Goal: Task Accomplishment & Management: Manage account settings

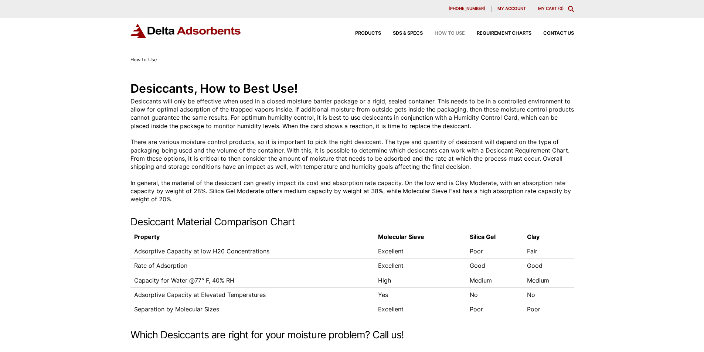
click at [496, 7] on div "My account" at bounding box center [511, 9] width 40 height 6
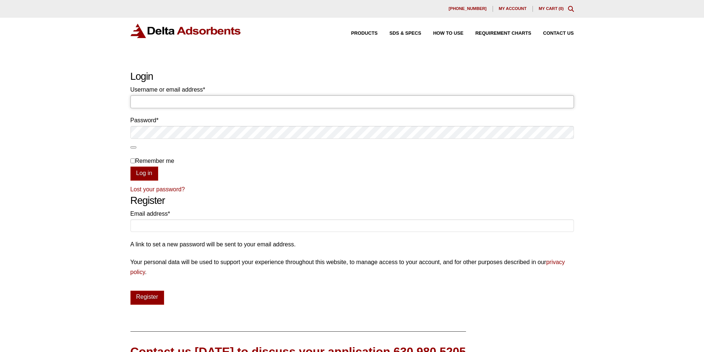
click at [420, 108] on input "Username or email address * Required" at bounding box center [351, 101] width 443 height 13
type input "Alice.Schamberger63@gmail.com"
click at [130, 163] on input "Remember me" at bounding box center [132, 161] width 5 height 5
checkbox input "true"
click at [136, 181] on button "Log in" at bounding box center [144, 174] width 28 height 14
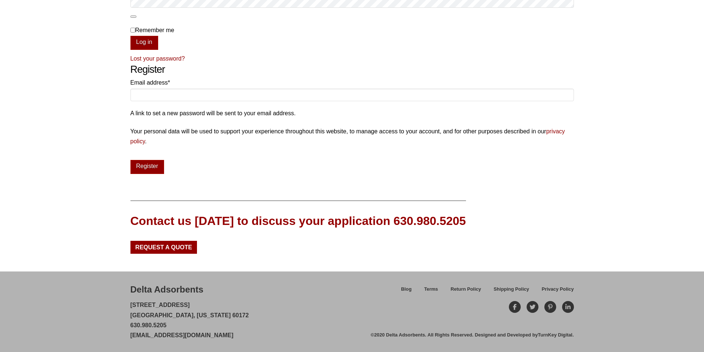
scroll to position [261, 0]
click at [399, 287] on div "Blog" at bounding box center [406, 291] width 23 height 13
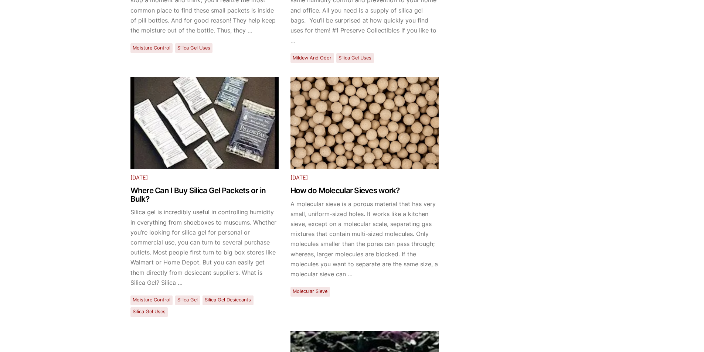
scroll to position [477, 0]
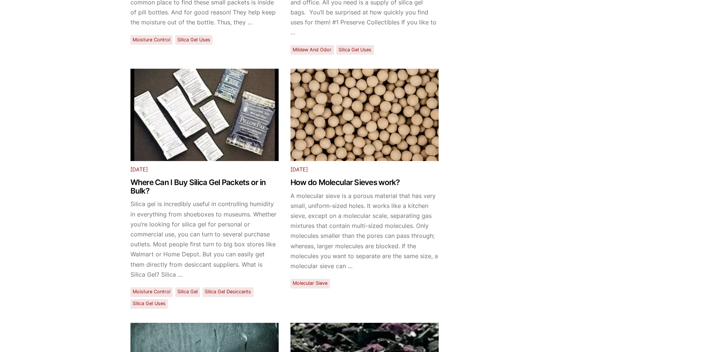
click at [296, 52] on link "Mildew and Odor" at bounding box center [312, 50] width 39 height 6
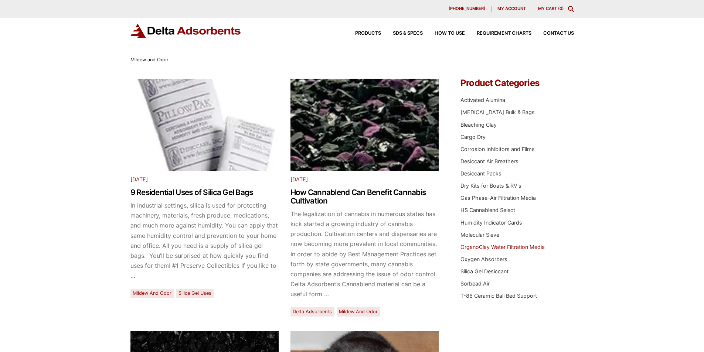
click at [468, 250] on link "OrganoClay Water Filtration Media" at bounding box center [502, 247] width 84 height 6
